Goal: Find specific page/section: Find specific page/section

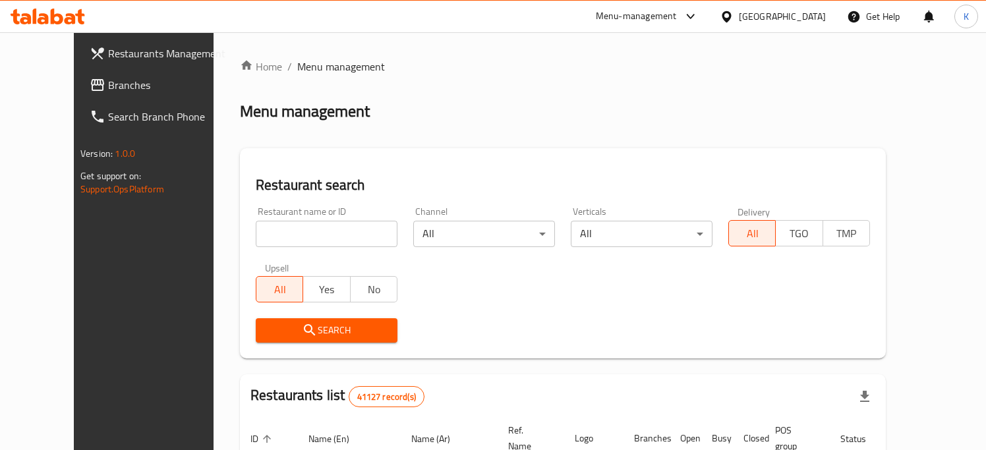
click at [343, 231] on input "search" at bounding box center [327, 234] width 142 height 26
paste input "K"
type input "KFC"
click button "Search" at bounding box center [327, 330] width 142 height 24
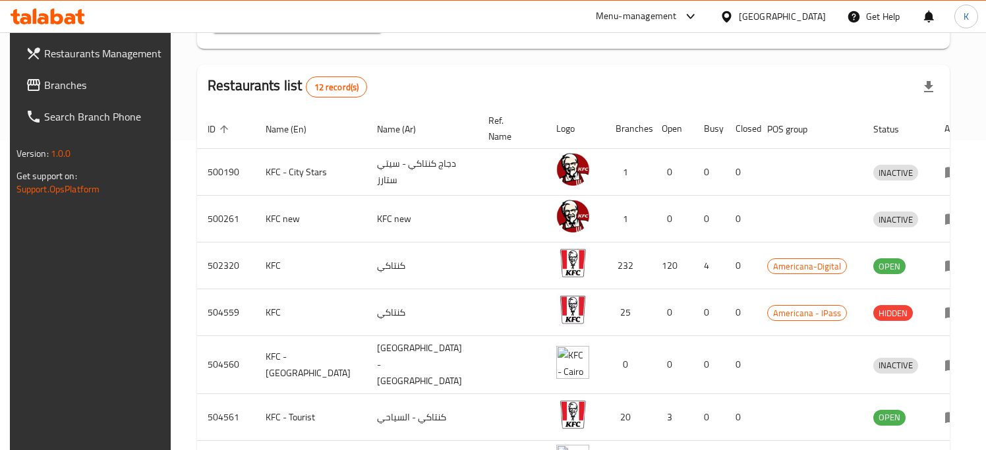
scroll to position [339, 0]
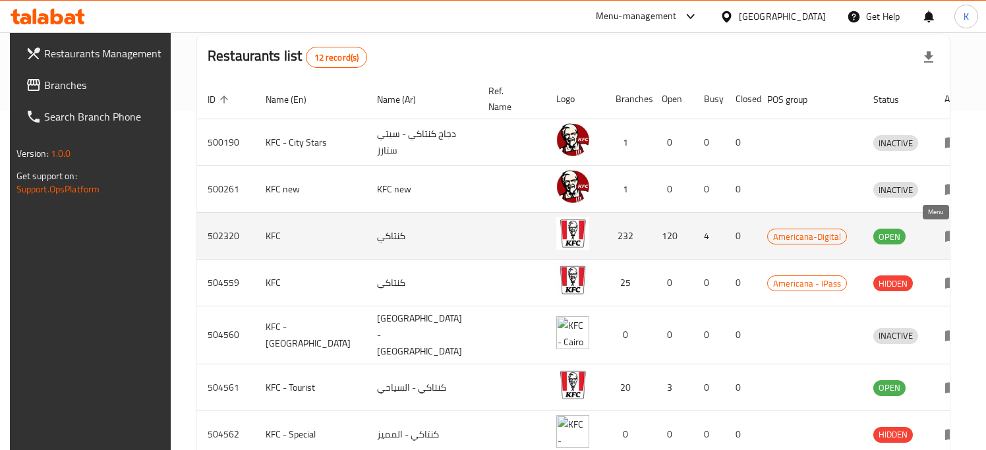
click at [945, 236] on icon "enhanced table" at bounding box center [953, 236] width 16 height 16
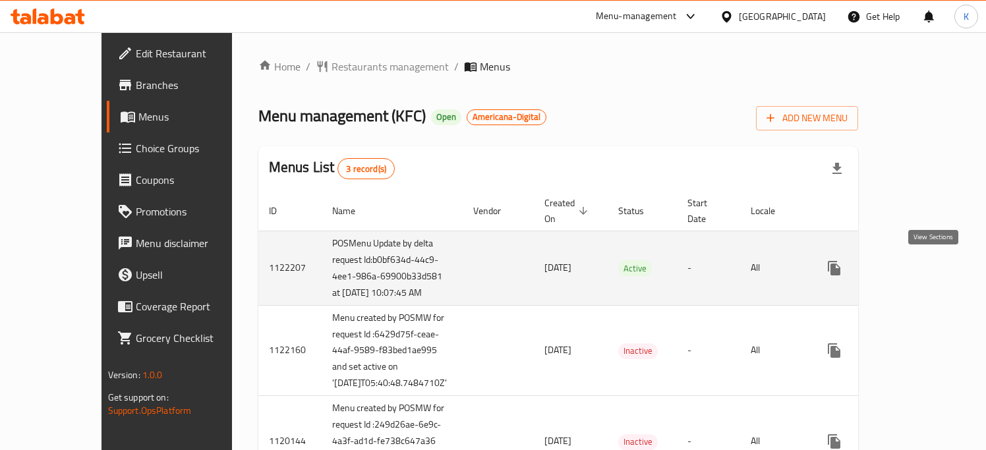
click at [933, 276] on icon "enhanced table" at bounding box center [929, 268] width 16 height 16
